Goal: Transaction & Acquisition: Purchase product/service

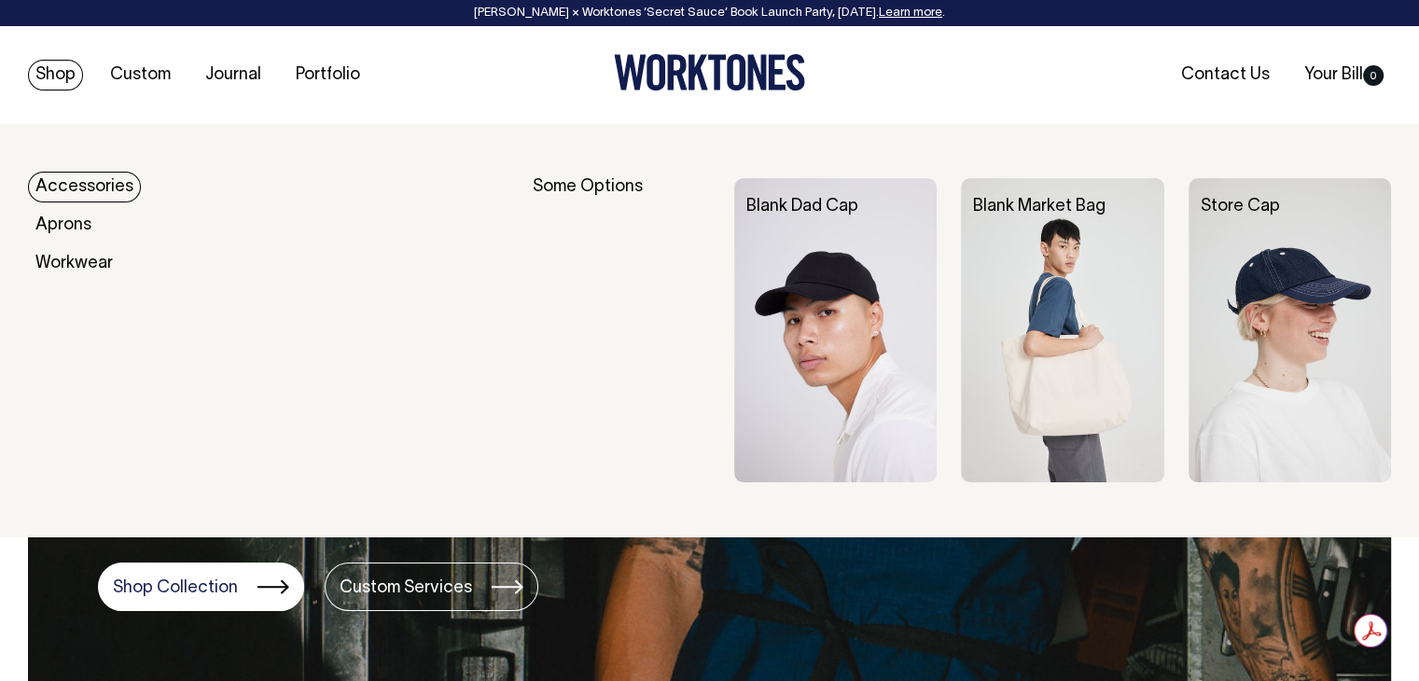
click at [55, 83] on link "Shop" at bounding box center [55, 75] width 55 height 31
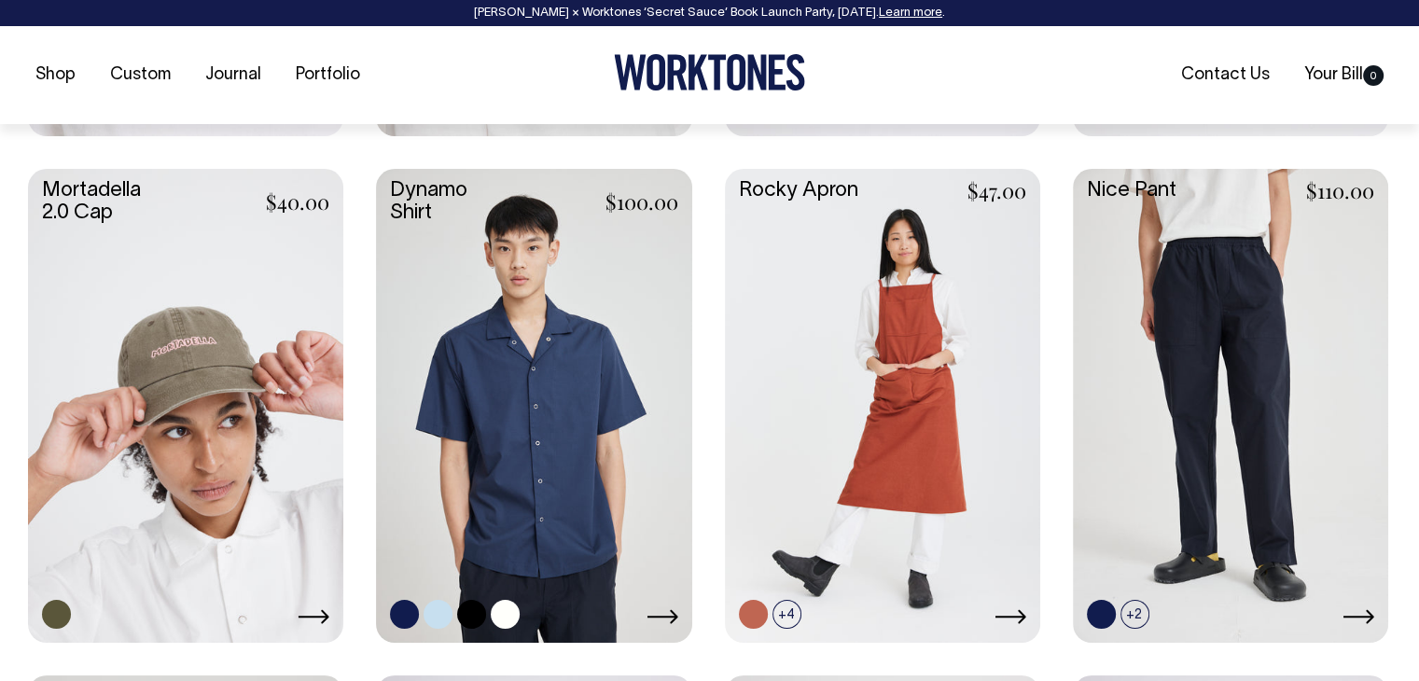
scroll to position [1773, 0]
click at [559, 308] on link at bounding box center [533, 402] width 315 height 469
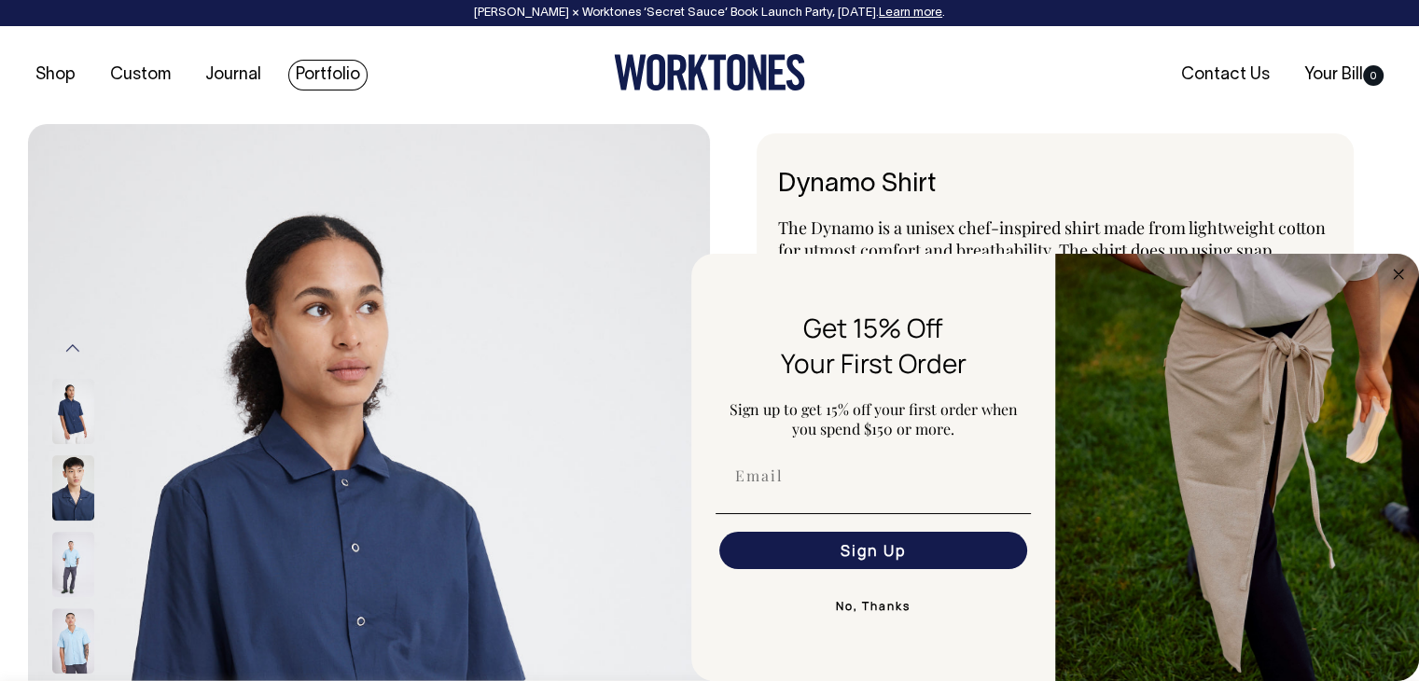
click at [319, 72] on link "Portfolio" at bounding box center [327, 75] width 79 height 31
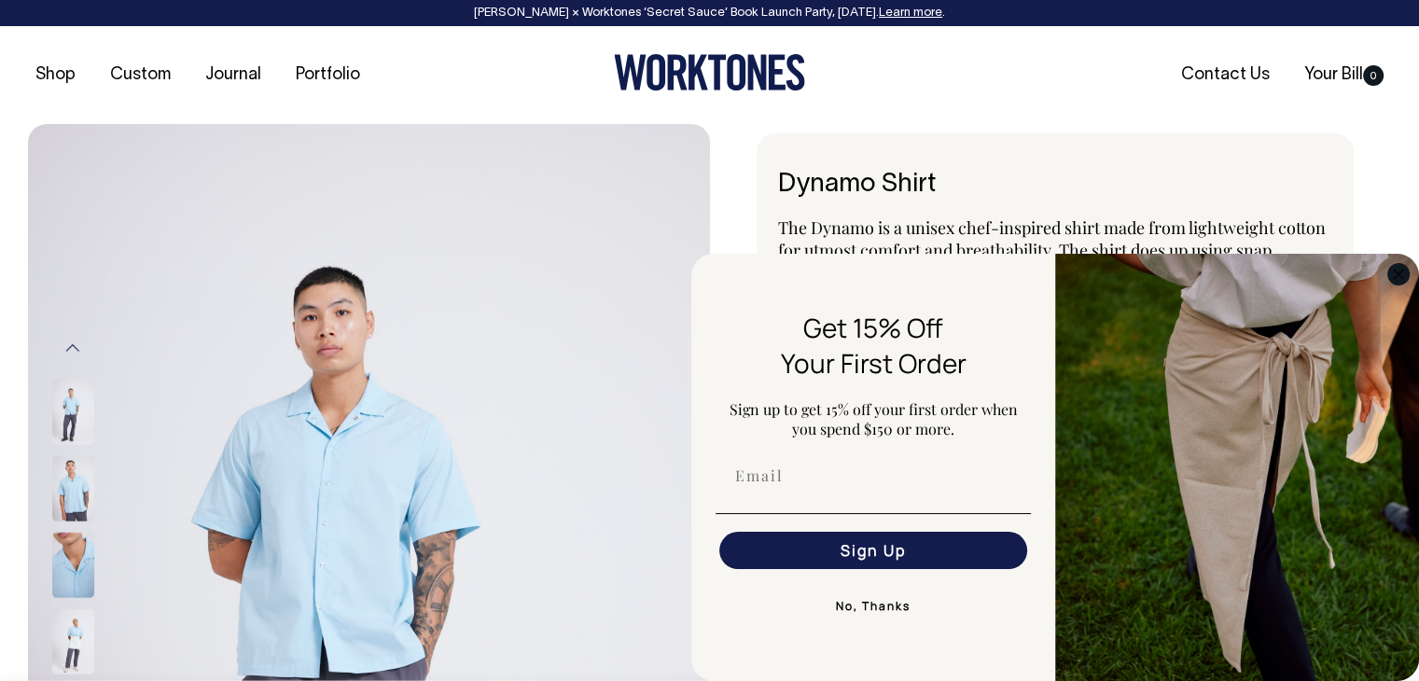
drag, startPoint x: 1400, startPoint y: 274, endPoint x: 1401, endPoint y: 249, distance: 25.2
click at [1400, 272] on icon "Close dialog" at bounding box center [1398, 274] width 9 height 9
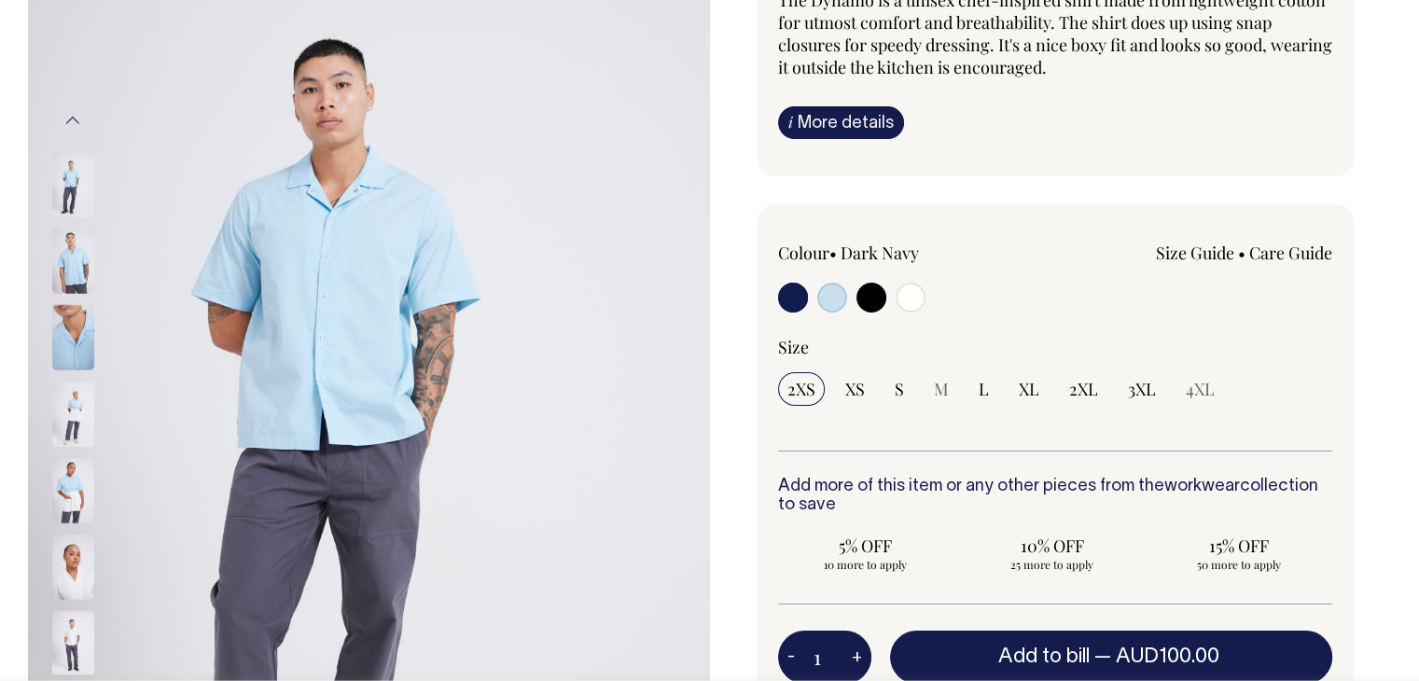
scroll to position [210, 0]
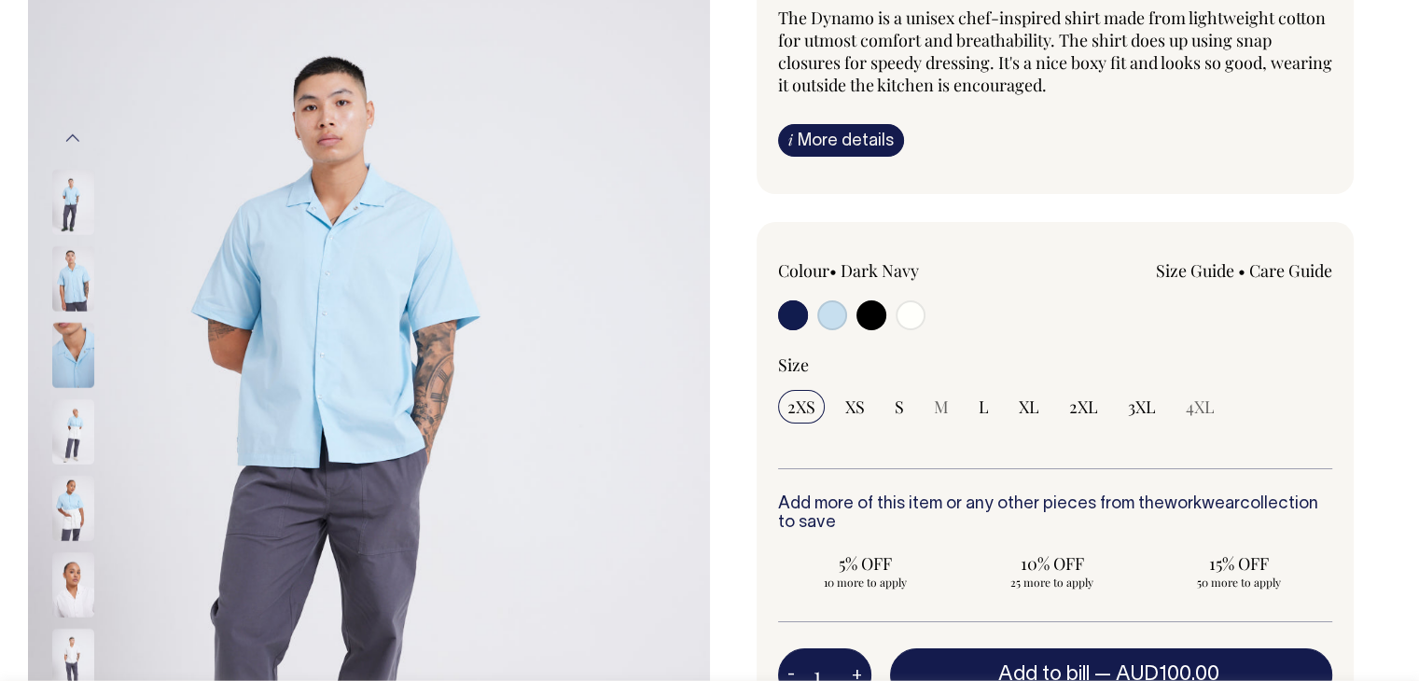
click at [68, 269] on img at bounding box center [73, 278] width 42 height 65
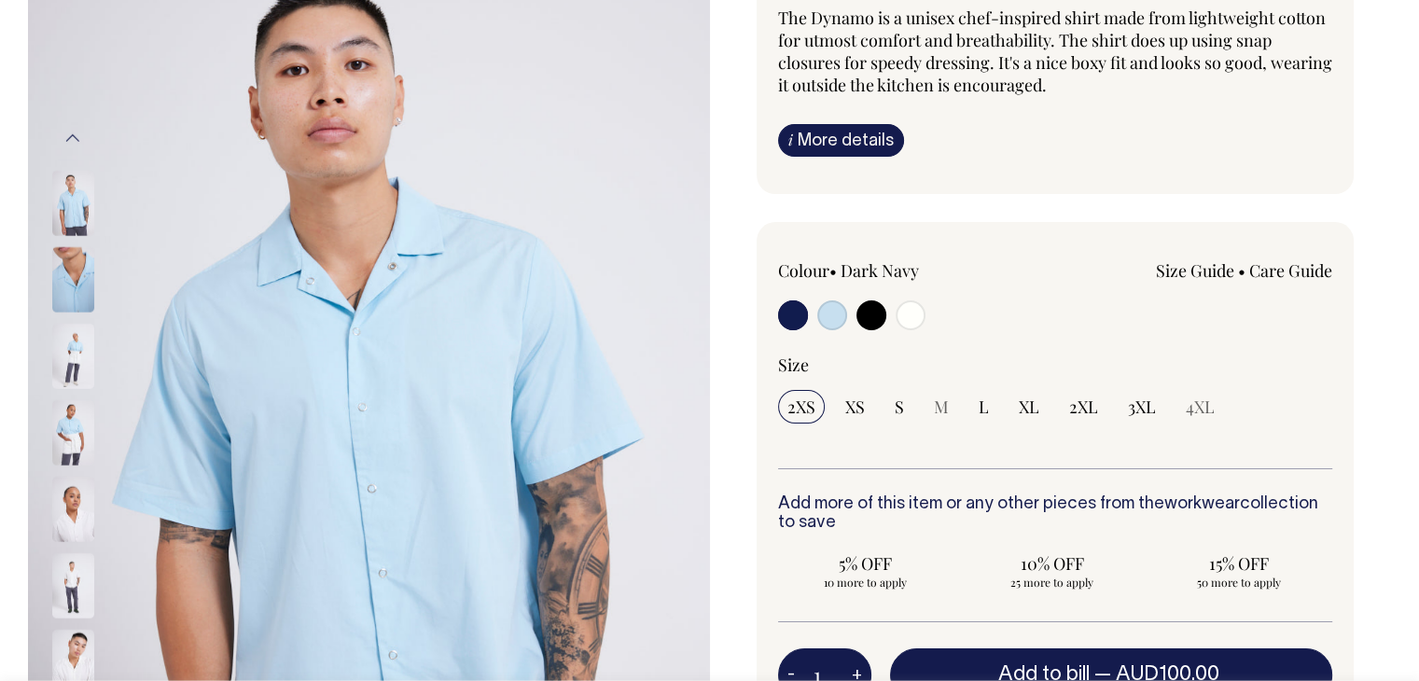
click at [77, 431] on img at bounding box center [73, 432] width 42 height 65
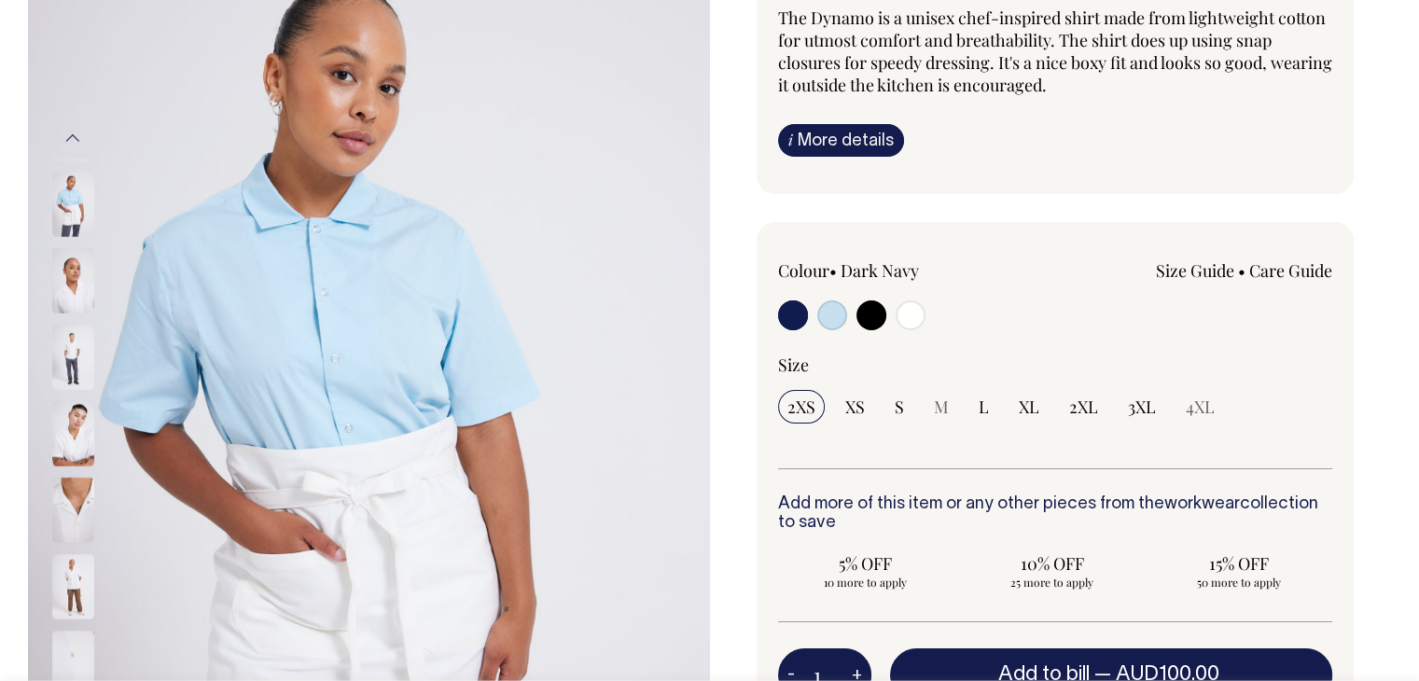
click at [71, 188] on img at bounding box center [73, 204] width 42 height 65
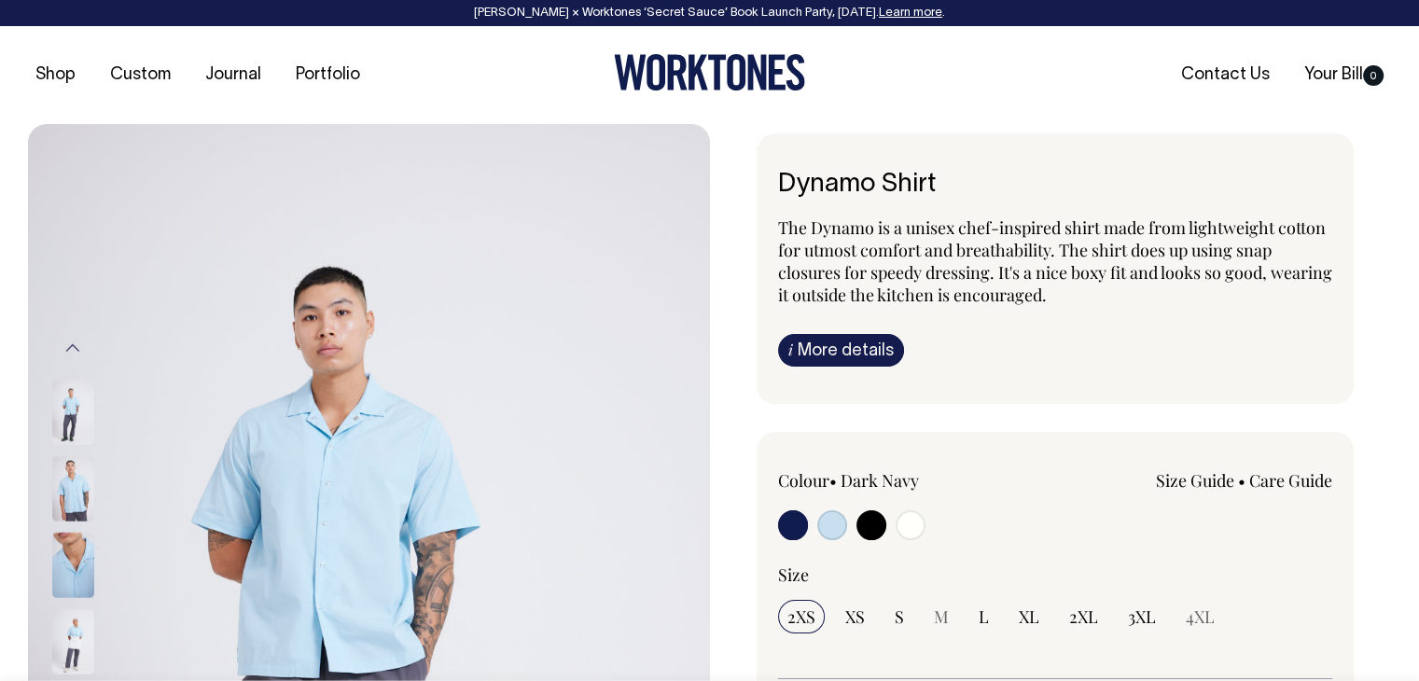
scroll to position [0, 0]
click at [845, 349] on link "i More details" at bounding box center [841, 350] width 126 height 33
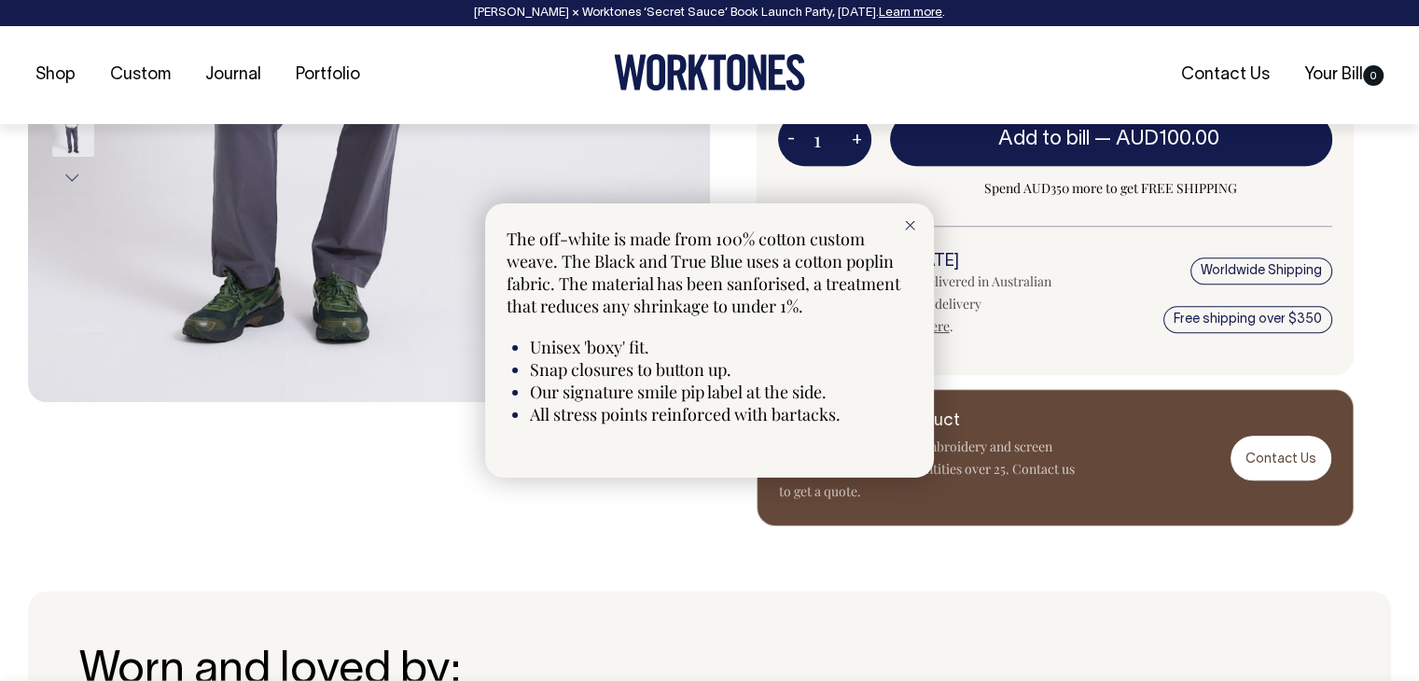
scroll to position [746, 0]
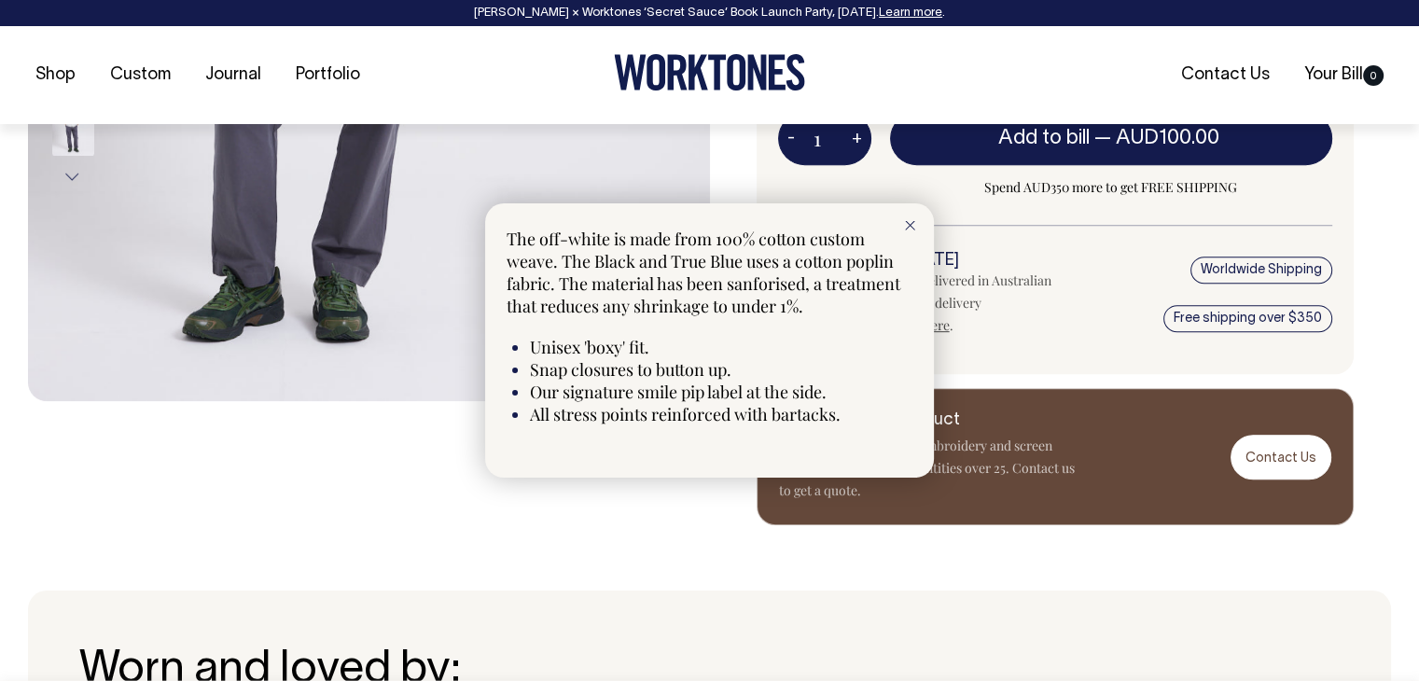
click at [911, 223] on icon at bounding box center [910, 225] width 10 height 9
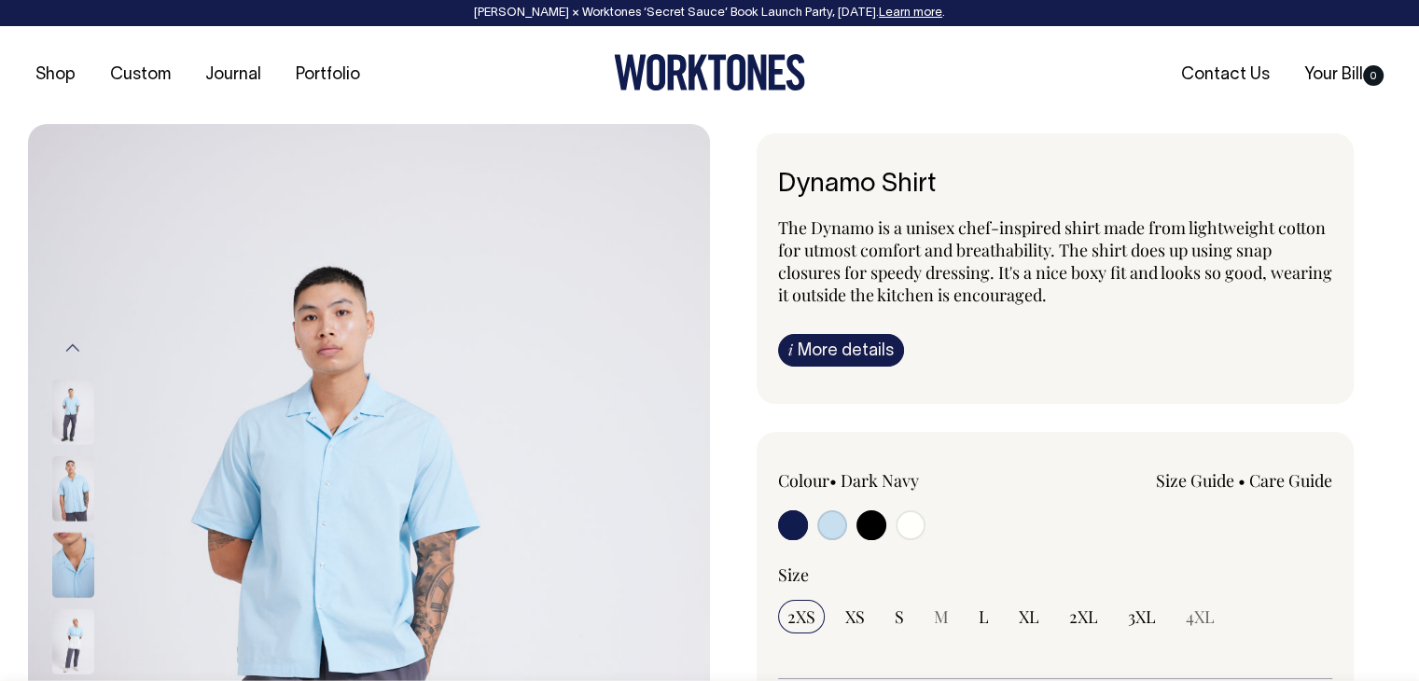
scroll to position [0, 0]
